Goal: Transaction & Acquisition: Purchase product/service

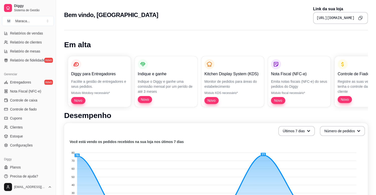
scroll to position [165, 0]
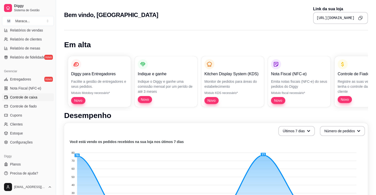
click at [26, 98] on span "Controle de caixa" at bounding box center [23, 97] width 27 height 5
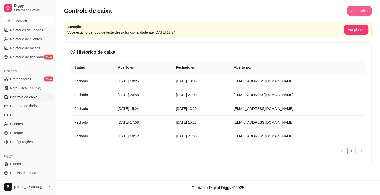
click at [365, 9] on button "Abrir caixa" at bounding box center [359, 11] width 25 height 10
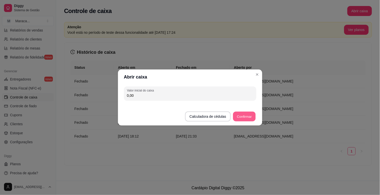
click at [244, 117] on button "Confirmar" at bounding box center [244, 117] width 23 height 10
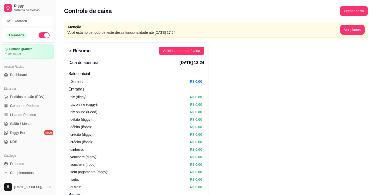
click at [22, 98] on span "Pedidos balcão (PDV)" at bounding box center [27, 96] width 35 height 5
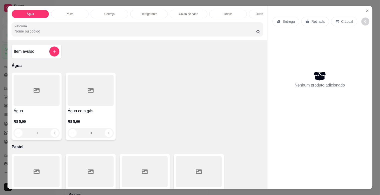
click at [98, 11] on div "Cerveja" at bounding box center [110, 14] width 38 height 9
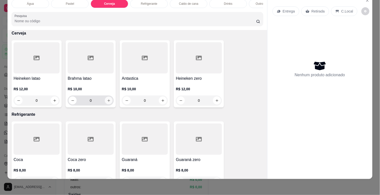
click at [105, 101] on button "increase-product-quantity" at bounding box center [109, 101] width 8 height 8
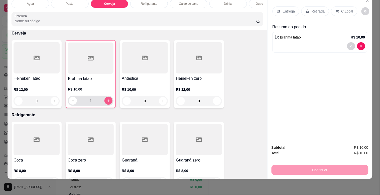
click at [107, 101] on icon "increase-product-quantity" at bounding box center [109, 101] width 4 height 4
type input "5"
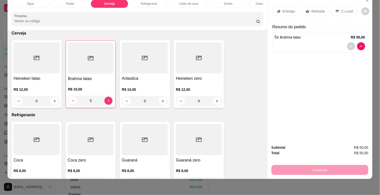
click at [247, 61] on div "Heineken latao R$ 12,00 0 Brahma latao R$ 10,00 5 Antastica R$ 10,00 0 Heineken…" at bounding box center [137, 74] width 251 height 68
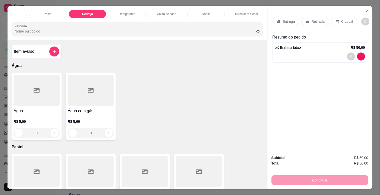
scroll to position [0, 23]
click at [56, 10] on div "Pastel" at bounding box center [47, 14] width 38 height 9
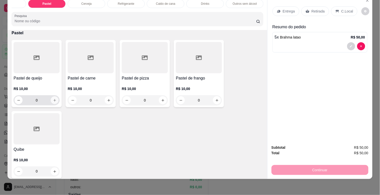
click at [51, 97] on button "increase-product-quantity" at bounding box center [55, 101] width 8 height 8
click at [51, 97] on button "increase-product-quantity" at bounding box center [54, 101] width 8 height 8
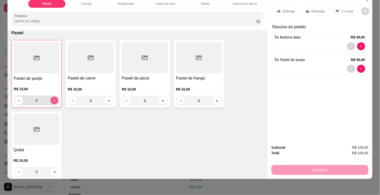
click at [51, 97] on button "increase-product-quantity" at bounding box center [55, 101] width 8 height 8
type input "6"
click at [349, 11] on div "C.Local" at bounding box center [344, 12] width 26 height 10
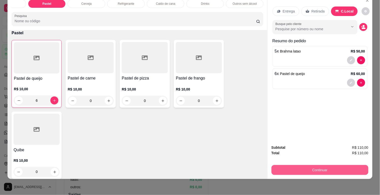
click at [337, 167] on button "Continuar" at bounding box center [319, 170] width 97 height 10
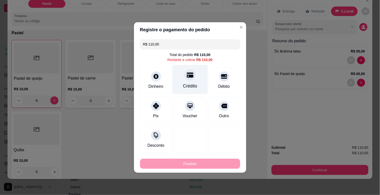
click at [182, 76] on div "Crédito" at bounding box center [189, 79] width 35 height 29
type input "R$ 0,00"
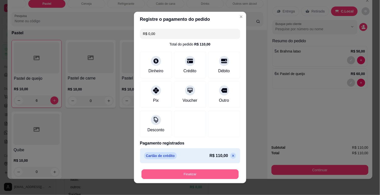
click at [219, 173] on button "Finalizar" at bounding box center [189, 175] width 97 height 10
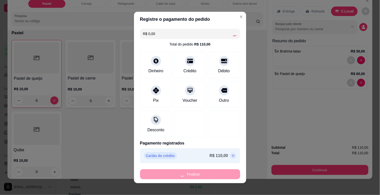
type input "0"
type input "-R$ 110,00"
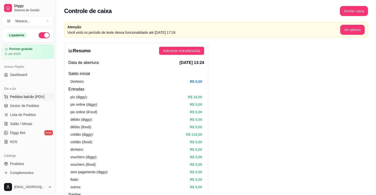
click at [30, 95] on span "Pedidos balcão (PDV)" at bounding box center [27, 96] width 35 height 5
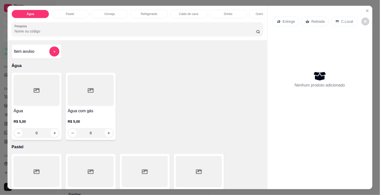
click at [179, 12] on p "Caldo de cana" at bounding box center [188, 14] width 19 height 4
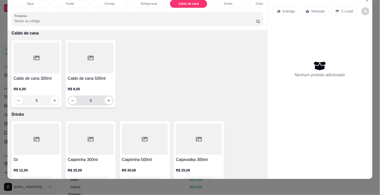
click at [111, 99] on div "0" at bounding box center [91, 101] width 46 height 10
click at [109, 101] on button "increase-product-quantity" at bounding box center [109, 101] width 8 height 8
type input "1"
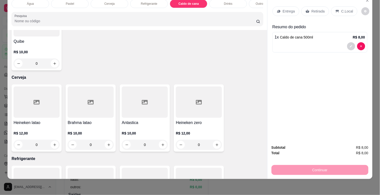
scroll to position [0, 0]
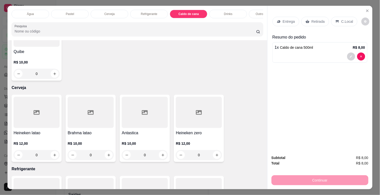
click at [154, 14] on div "Refrigerante" at bounding box center [149, 14] width 38 height 9
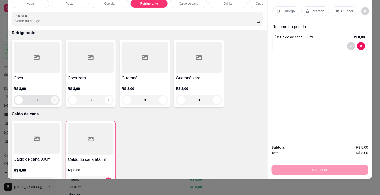
click at [54, 99] on icon "increase-product-quantity" at bounding box center [55, 101] width 4 height 4
type input "1"
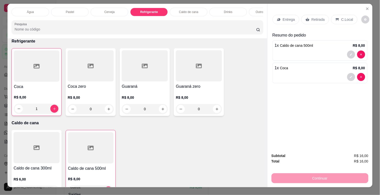
scroll to position [0, 0]
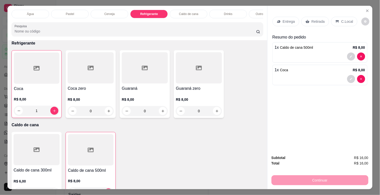
click at [68, 13] on p "Pastel" at bounding box center [70, 14] width 8 height 4
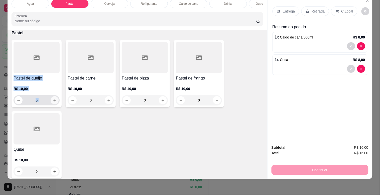
drag, startPoint x: 38, startPoint y: 40, endPoint x: 53, endPoint y: 102, distance: 63.9
click at [53, 102] on div "Pastel de queijo R$ 10,00 0" at bounding box center [37, 73] width 50 height 67
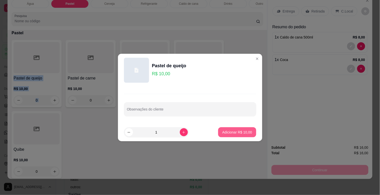
click at [240, 131] on p "Adicionar R$ 10,00" at bounding box center [237, 132] width 30 height 5
type input "1"
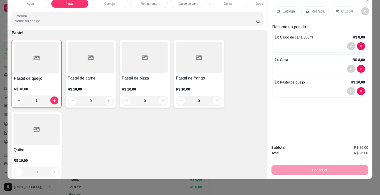
click at [344, 7] on div "C.Local" at bounding box center [344, 12] width 26 height 10
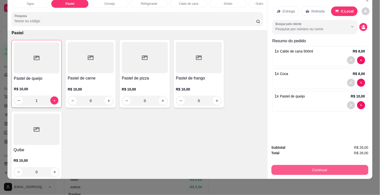
click at [323, 168] on button "Continuar" at bounding box center [319, 170] width 97 height 10
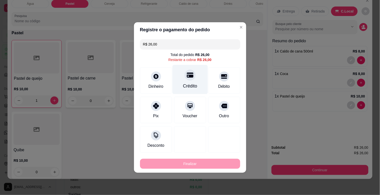
click at [193, 82] on div "Crédito" at bounding box center [189, 79] width 35 height 29
type input "R$ 0,00"
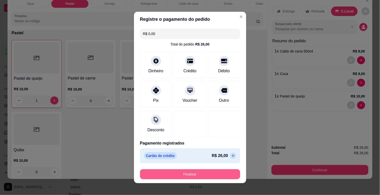
click at [195, 176] on button "Finalizar" at bounding box center [190, 175] width 100 height 10
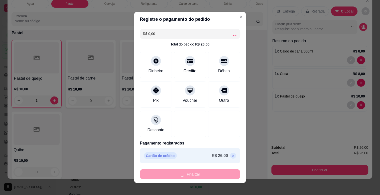
type input "0"
type input "-R$ 26,00"
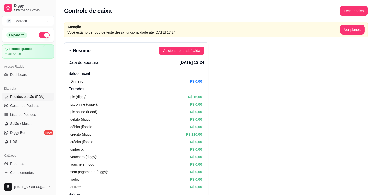
click at [41, 94] on span "Pedidos balcão (PDV)" at bounding box center [27, 96] width 35 height 5
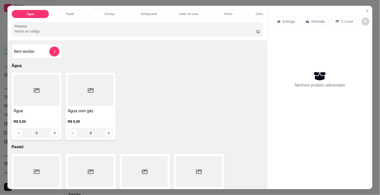
click at [75, 13] on div "Pastel" at bounding box center [70, 14] width 38 height 9
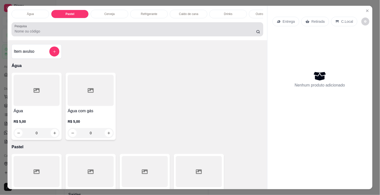
scroll to position [12, 0]
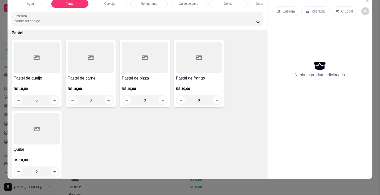
click at [81, 90] on p "R$ 10,00" at bounding box center [91, 88] width 46 height 5
click at [54, 98] on button "increase-product-quantity" at bounding box center [55, 101] width 8 height 8
type input "1"
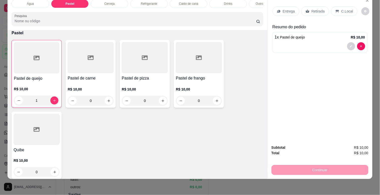
scroll to position [0, 0]
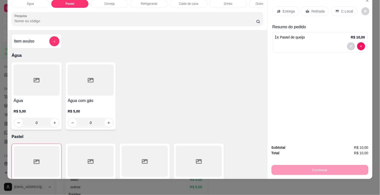
click at [115, 1] on div "Cerveja" at bounding box center [110, 3] width 38 height 9
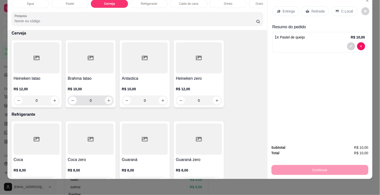
click at [107, 102] on icon "increase-product-quantity" at bounding box center [109, 101] width 4 height 4
type input "1"
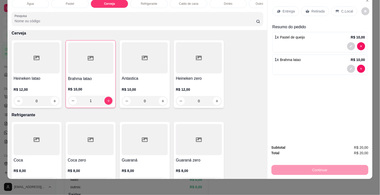
click at [335, 7] on div "C.Local" at bounding box center [344, 12] width 26 height 10
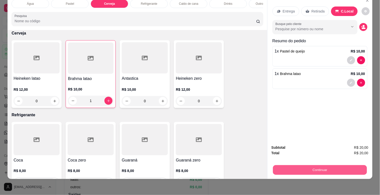
click at [324, 169] on button "Continuar" at bounding box center [320, 170] width 94 height 10
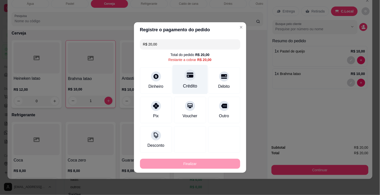
click at [198, 81] on div "Crédito" at bounding box center [189, 79] width 35 height 29
type input "R$ 0,00"
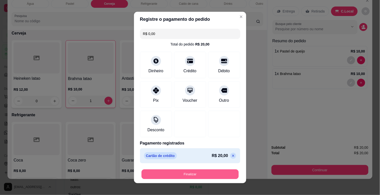
click at [207, 175] on button "Finalizar" at bounding box center [189, 175] width 97 height 10
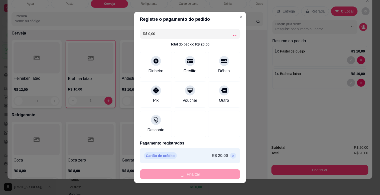
type input "0"
type input "-R$ 20,00"
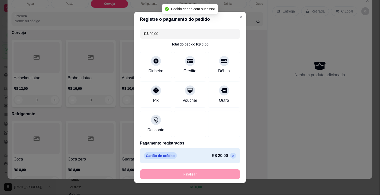
scroll to position [256, 0]
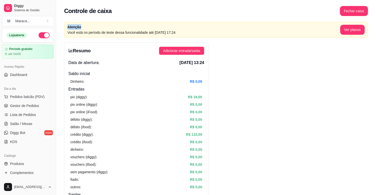
drag, startPoint x: 292, startPoint y: 17, endPoint x: 286, endPoint y: 20, distance: 6.4
click at [29, 98] on span "Pedidos balcão (PDV)" at bounding box center [27, 96] width 35 height 5
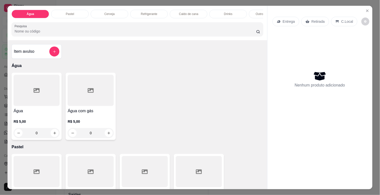
click at [56, 10] on div "Pastel" at bounding box center [70, 14] width 38 height 9
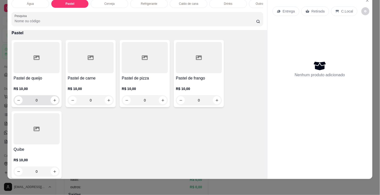
drag, startPoint x: 28, startPoint y: 84, endPoint x: 35, endPoint y: 99, distance: 16.9
click at [35, 99] on div "R$ 10,00 0" at bounding box center [37, 93] width 46 height 24
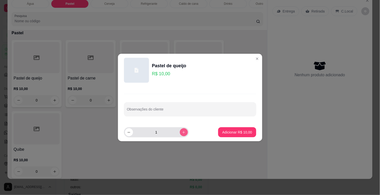
click at [182, 133] on icon "increase-product-quantity" at bounding box center [184, 133] width 4 height 4
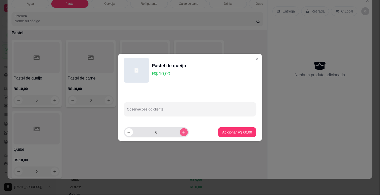
click at [182, 133] on icon "increase-product-quantity" at bounding box center [184, 133] width 4 height 4
type input "8"
click at [239, 129] on button "Adicionar R$ 80,00" at bounding box center [237, 133] width 37 height 10
type input "8"
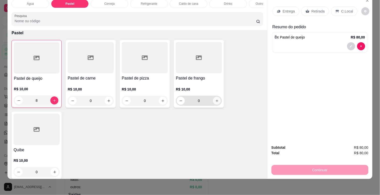
click at [217, 103] on button "increase-product-quantity" at bounding box center [217, 101] width 8 height 8
type input "1"
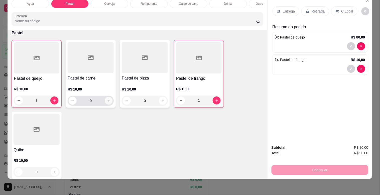
click at [108, 101] on icon "increase-product-quantity" at bounding box center [109, 101] width 4 height 4
type input "1"
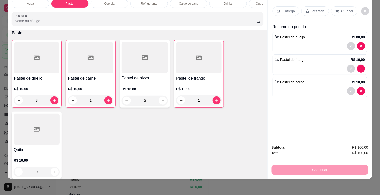
scroll to position [0, 0]
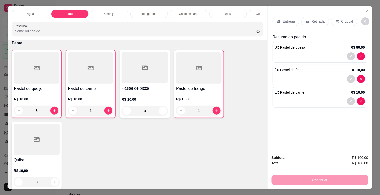
click at [131, 10] on div "Refrigerante" at bounding box center [149, 14] width 38 height 9
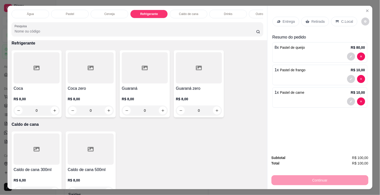
click at [109, 14] on p "Cerveja" at bounding box center [109, 14] width 10 height 4
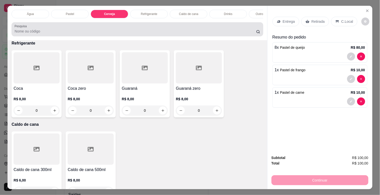
scroll to position [12, 0]
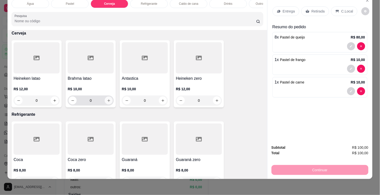
click at [109, 99] on button "increase-product-quantity" at bounding box center [109, 101] width 8 height 8
type input "1"
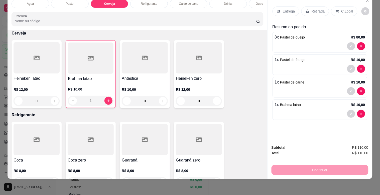
click at [345, 9] on p "C.Local" at bounding box center [347, 11] width 12 height 5
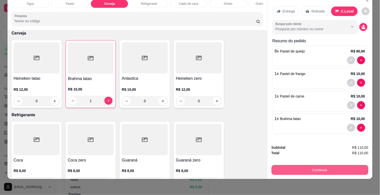
click at [294, 165] on button "Continuar" at bounding box center [319, 170] width 97 height 10
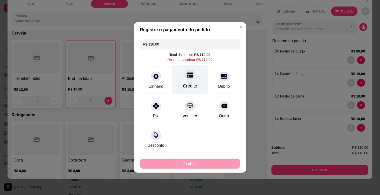
click at [187, 76] on icon at bounding box center [190, 75] width 7 height 7
type input "R$ 0,00"
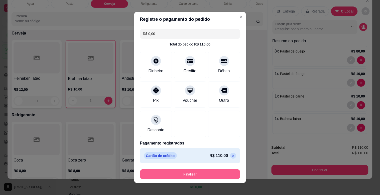
click at [194, 173] on button "Finalizar" at bounding box center [190, 175] width 100 height 10
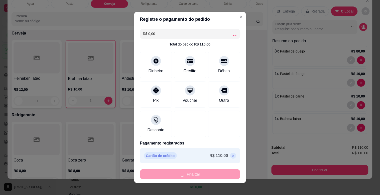
type input "0"
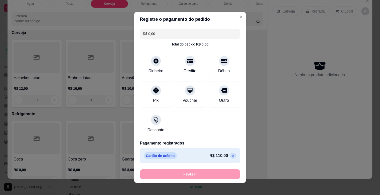
type input "-R$ 110,00"
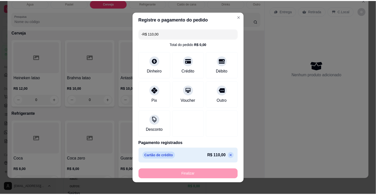
scroll to position [256, 0]
